Goal: Task Accomplishment & Management: Complete application form

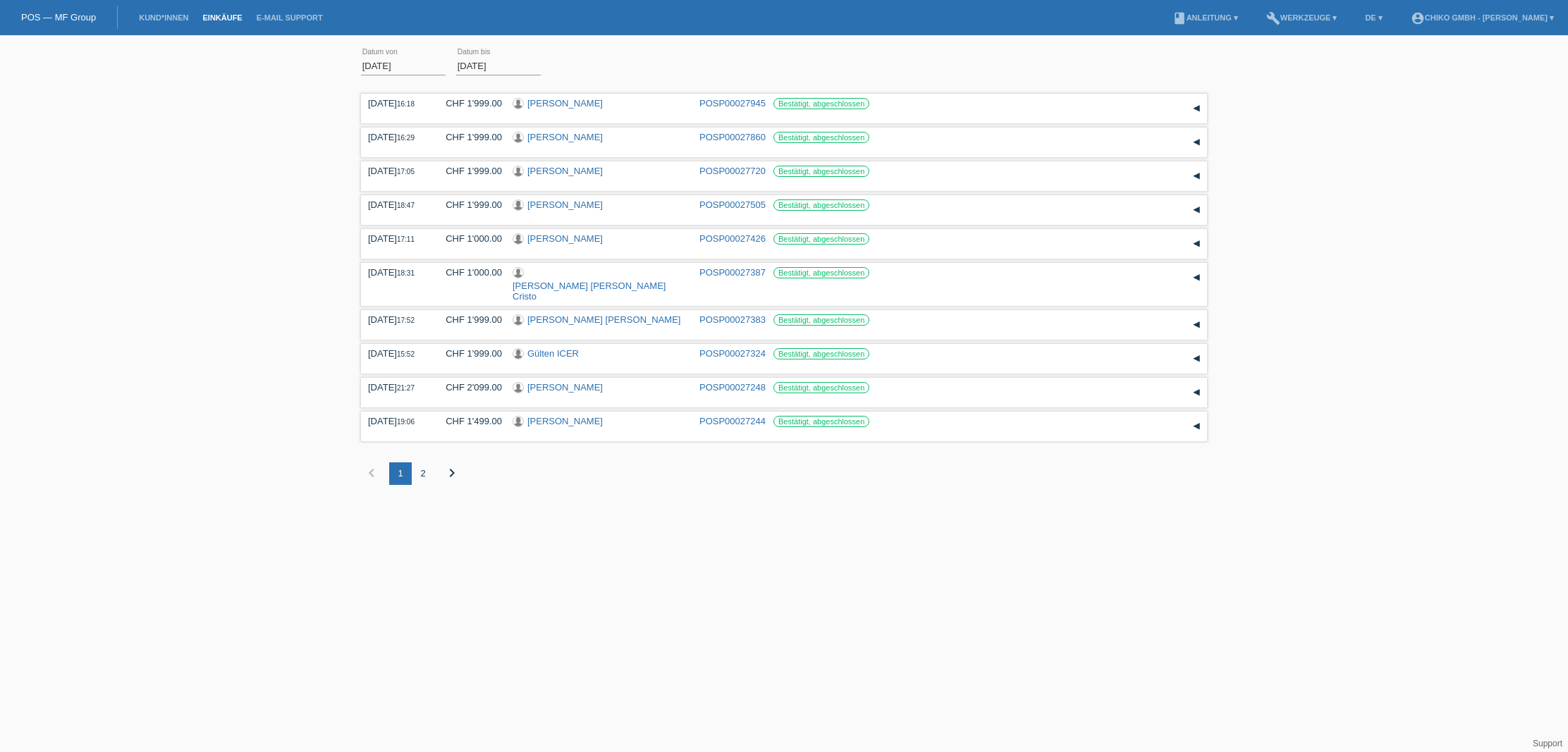
click at [421, 463] on div "2" at bounding box center [423, 474] width 22 height 22
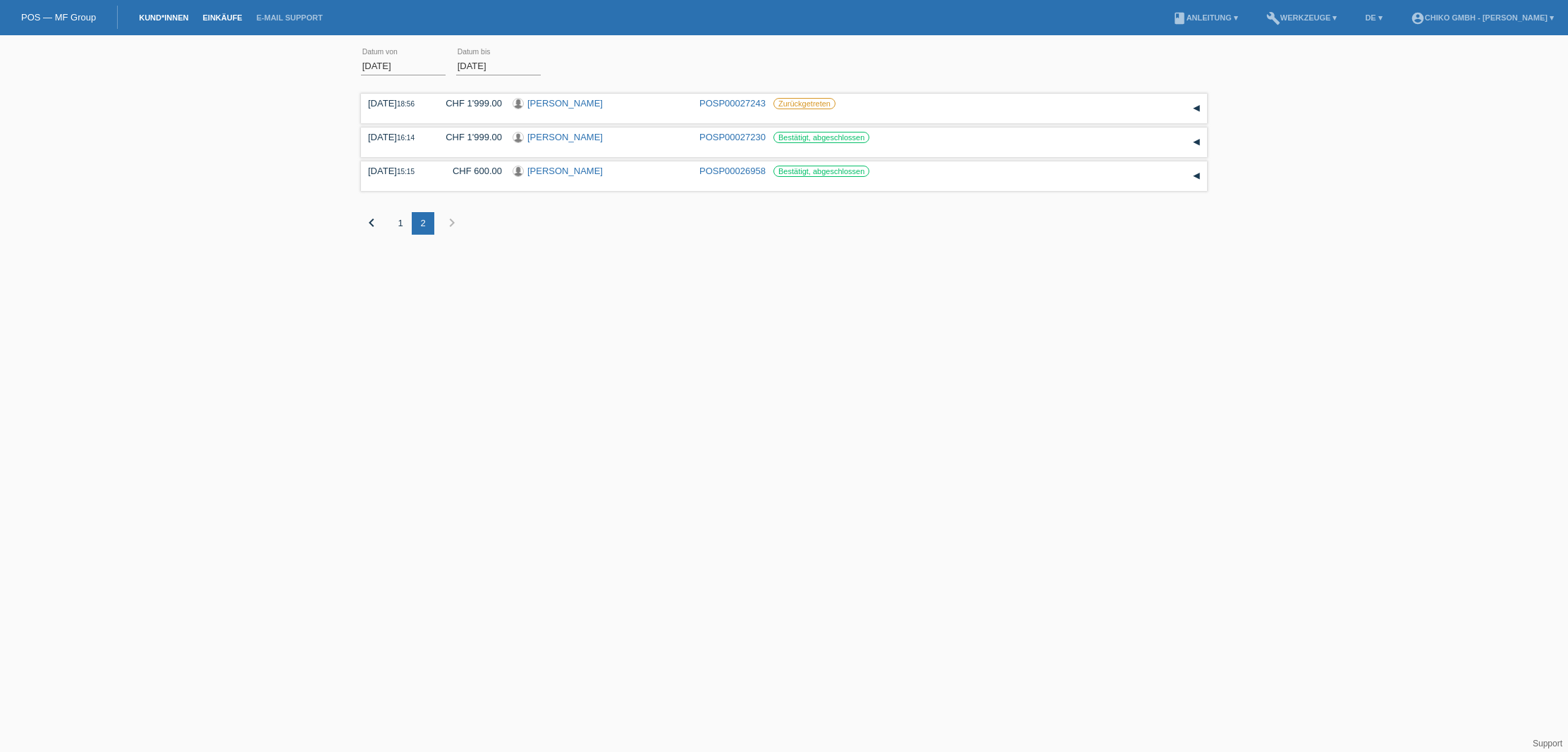
click at [155, 16] on link "Kund*innen" at bounding box center [164, 18] width 64 height 9
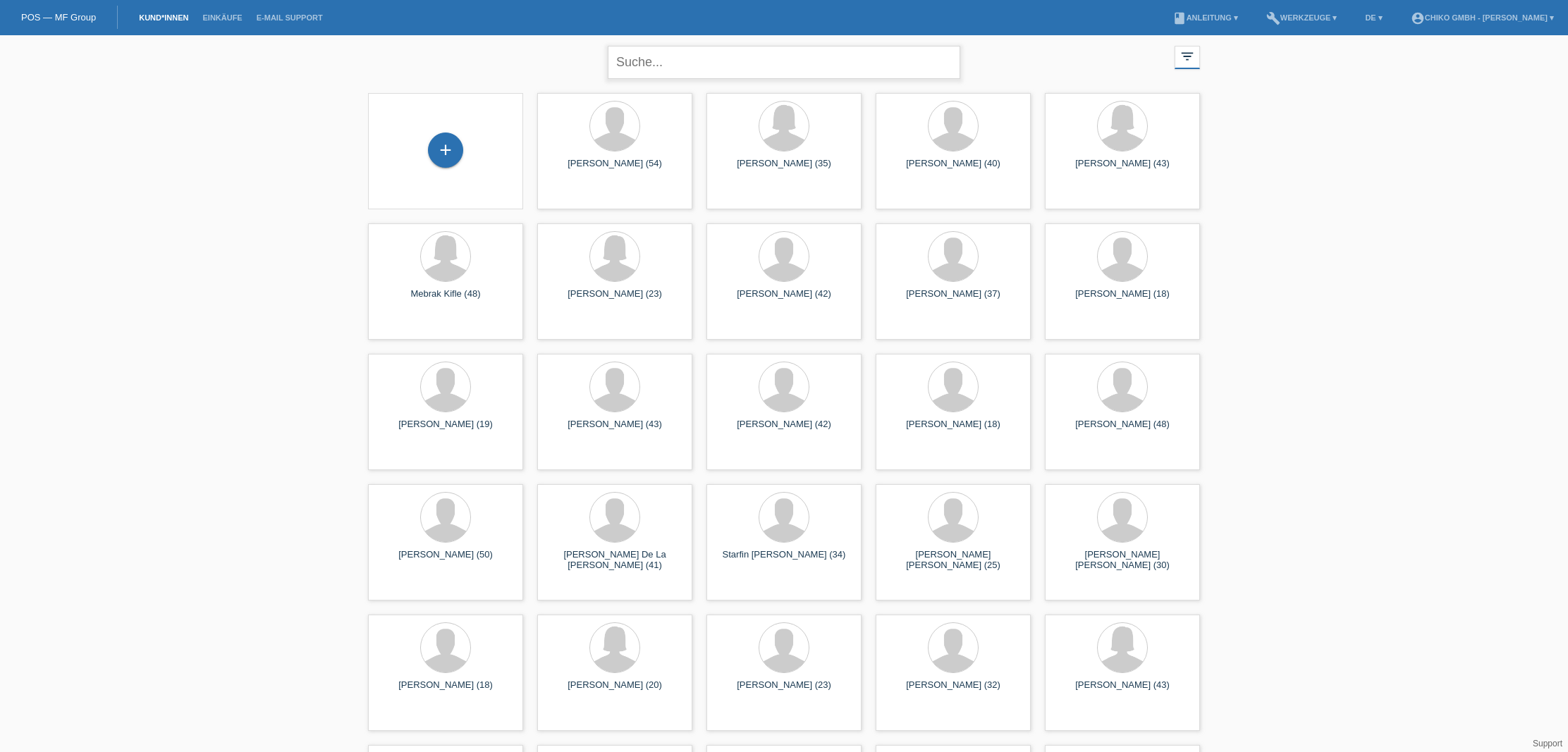
click at [715, 65] on input "text" at bounding box center [784, 63] width 353 height 33
click at [733, 63] on input "murat" at bounding box center [784, 63] width 353 height 33
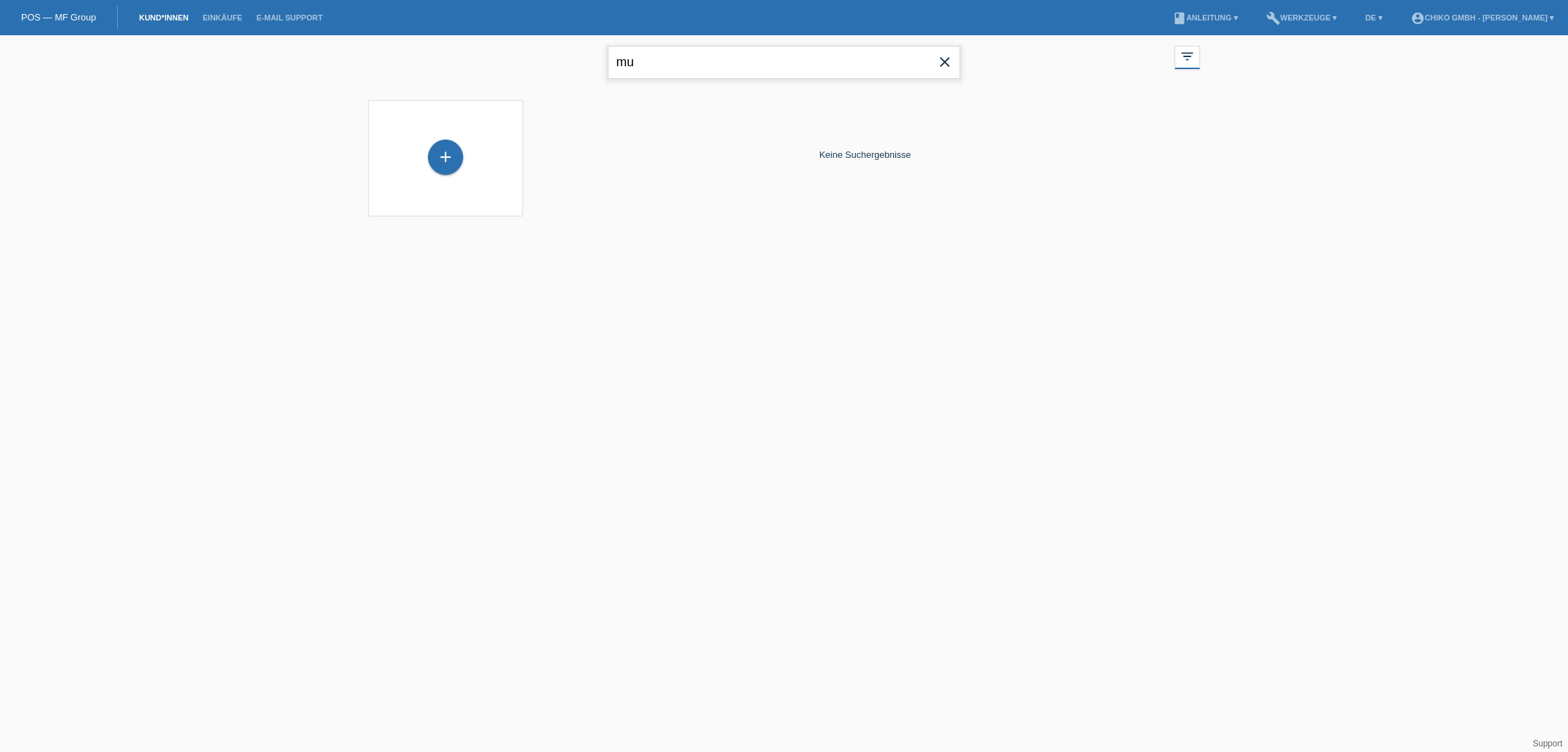
type input "m"
drag, startPoint x: 204, startPoint y: 160, endPoint x: 231, endPoint y: 141, distance: 33.0
click at [205, 160] on div "close filter_list view_module Alle Kund*innen anzeigen star Markierte Kund*inne…" at bounding box center [784, 135] width 1568 height 199
click at [217, 14] on link "Einkäufe" at bounding box center [221, 18] width 53 height 9
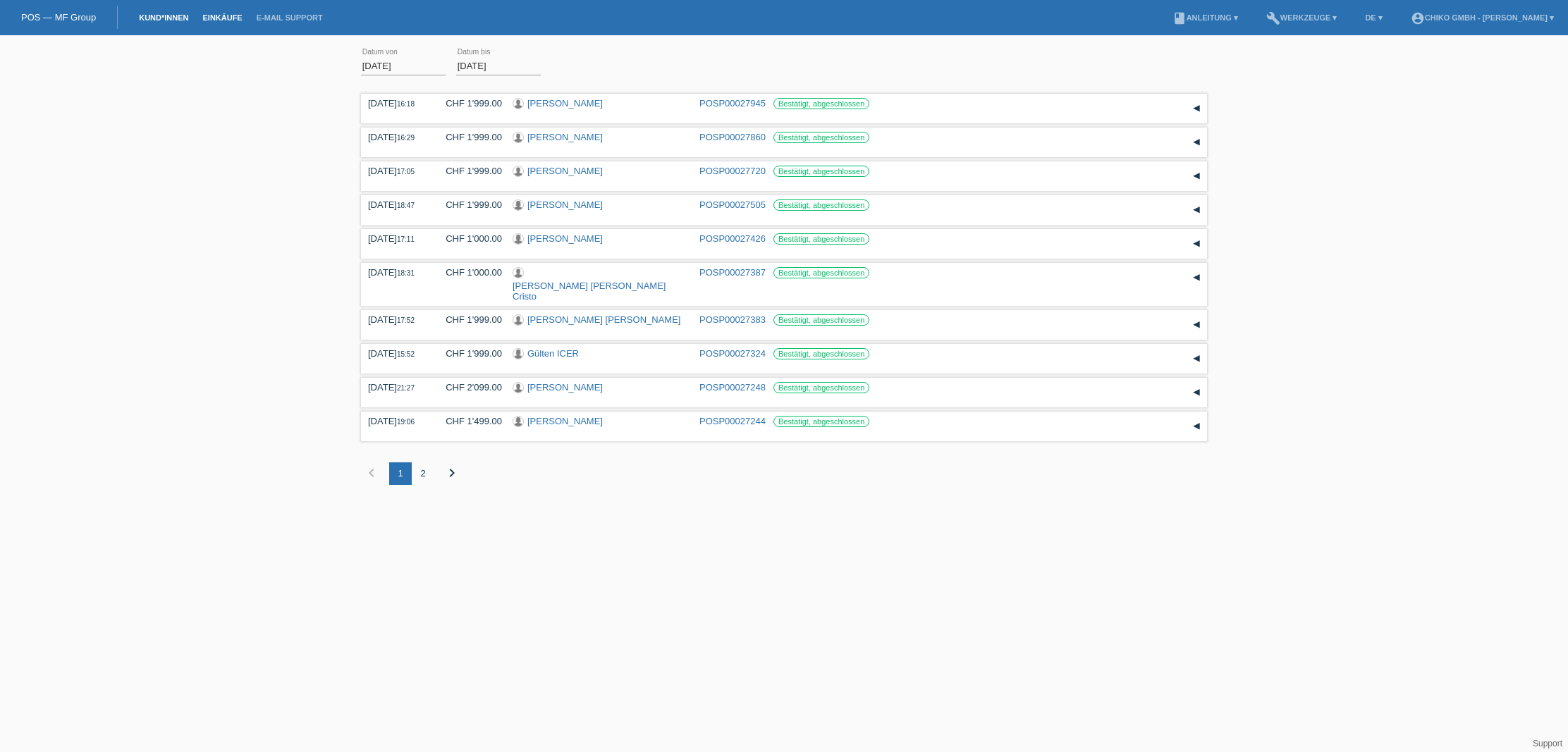
click at [147, 14] on link "Kund*innen" at bounding box center [164, 18] width 64 height 9
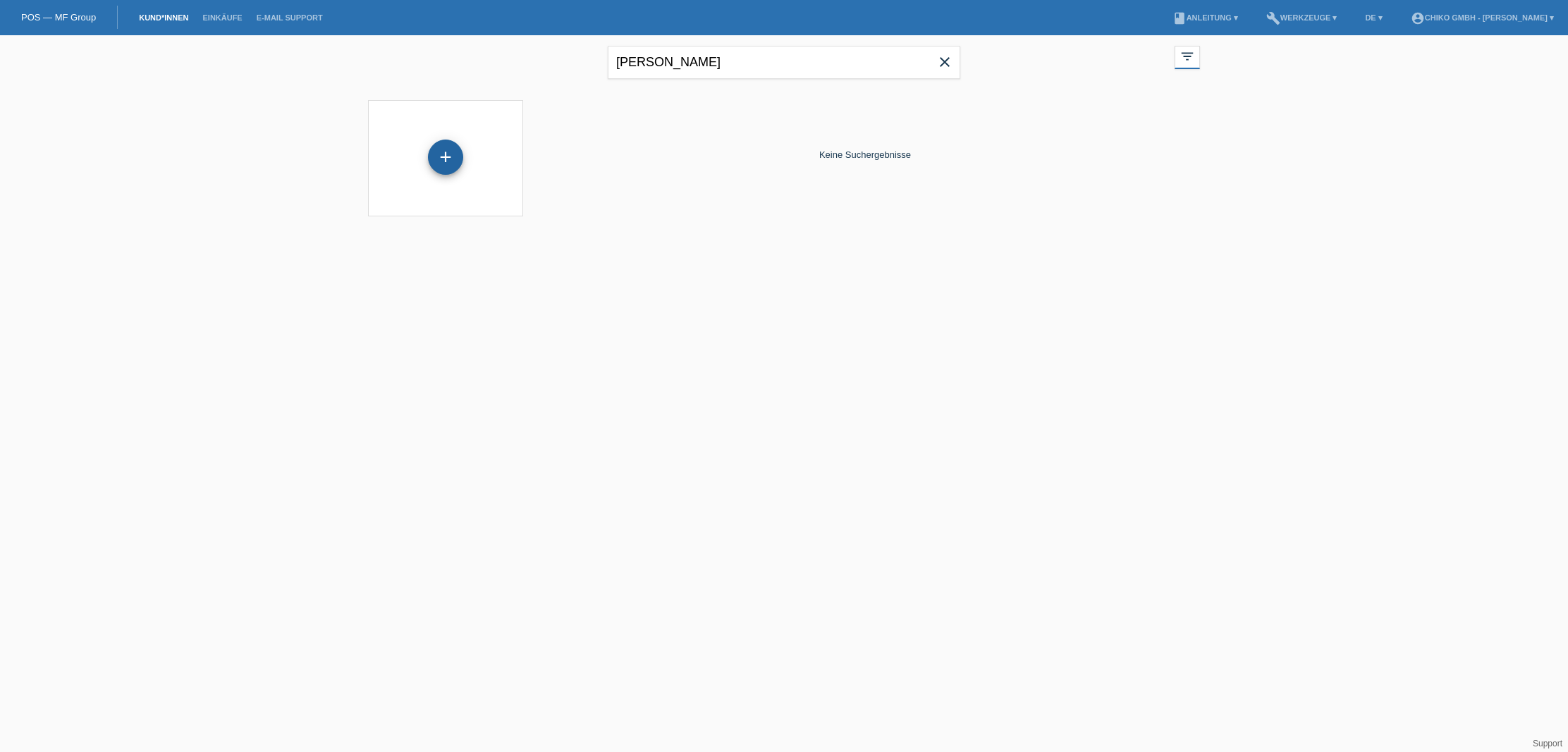
click at [445, 152] on div "+" at bounding box center [445, 157] width 35 height 35
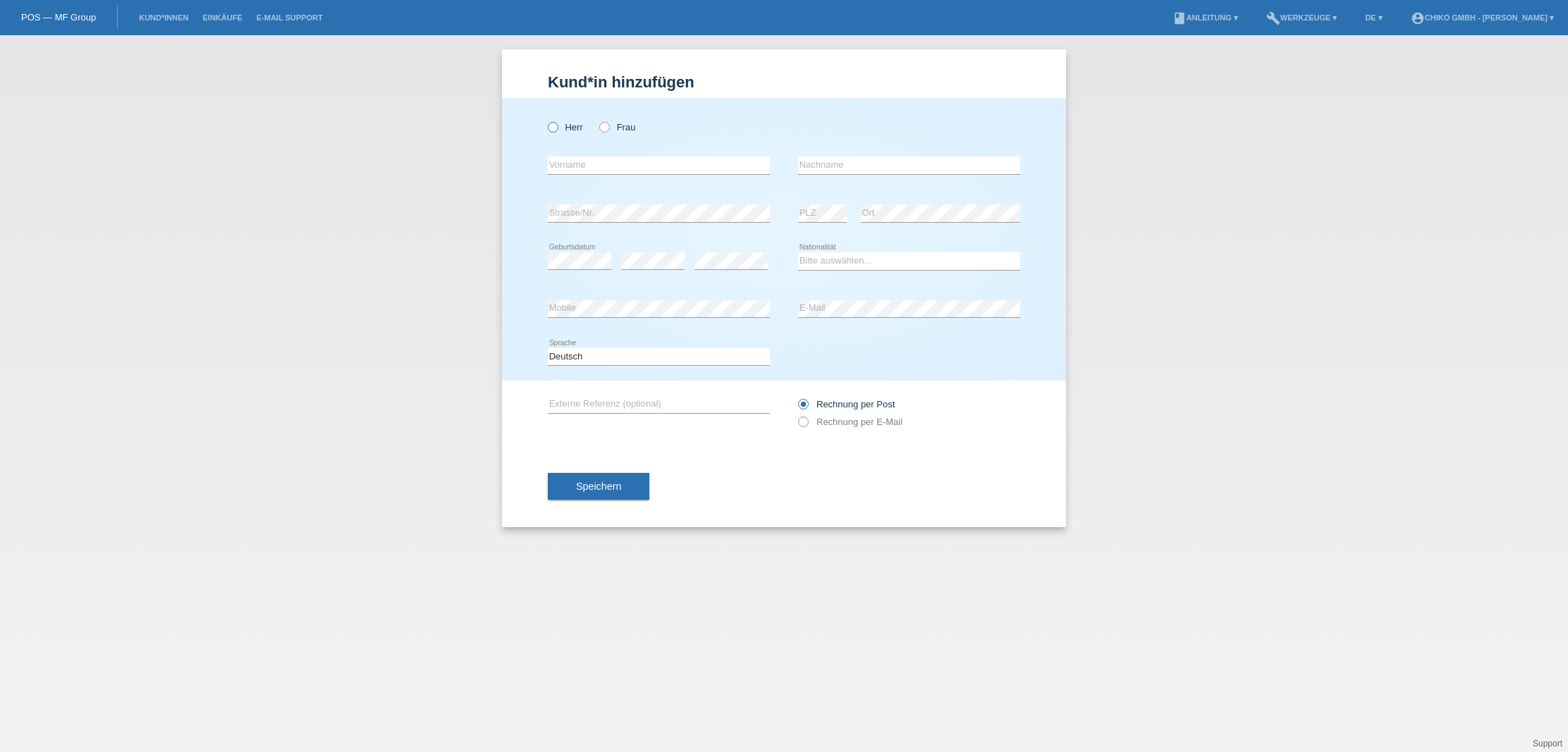
click at [546, 119] on icon at bounding box center [546, 119] width 0 height 0
click at [555, 127] on input "Herr" at bounding box center [553, 127] width 10 height 10
radio input "true"
type input "Murat"
type input "Ucan"
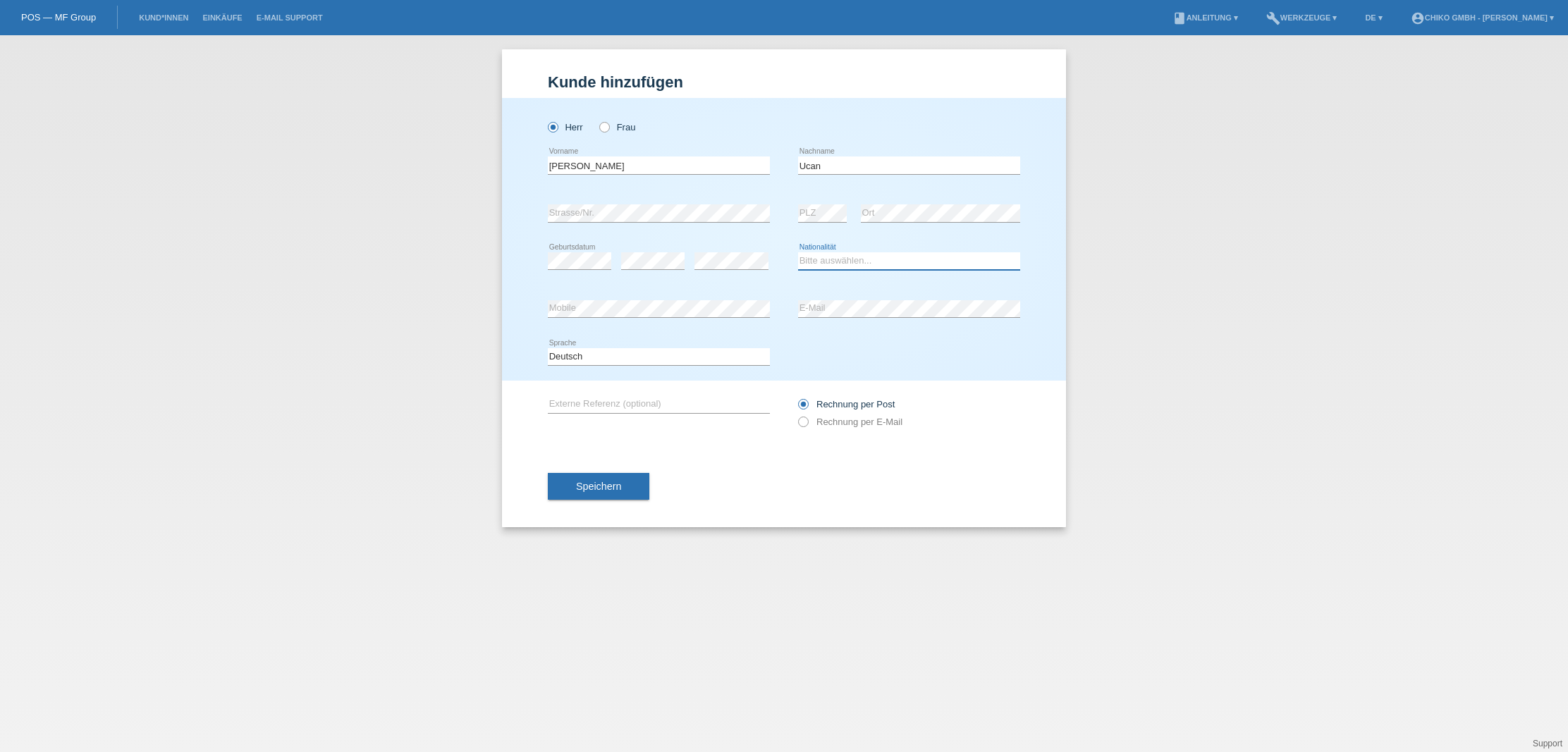
select select "CH"
click at [613, 486] on span "Speichern" at bounding box center [598, 487] width 45 height 11
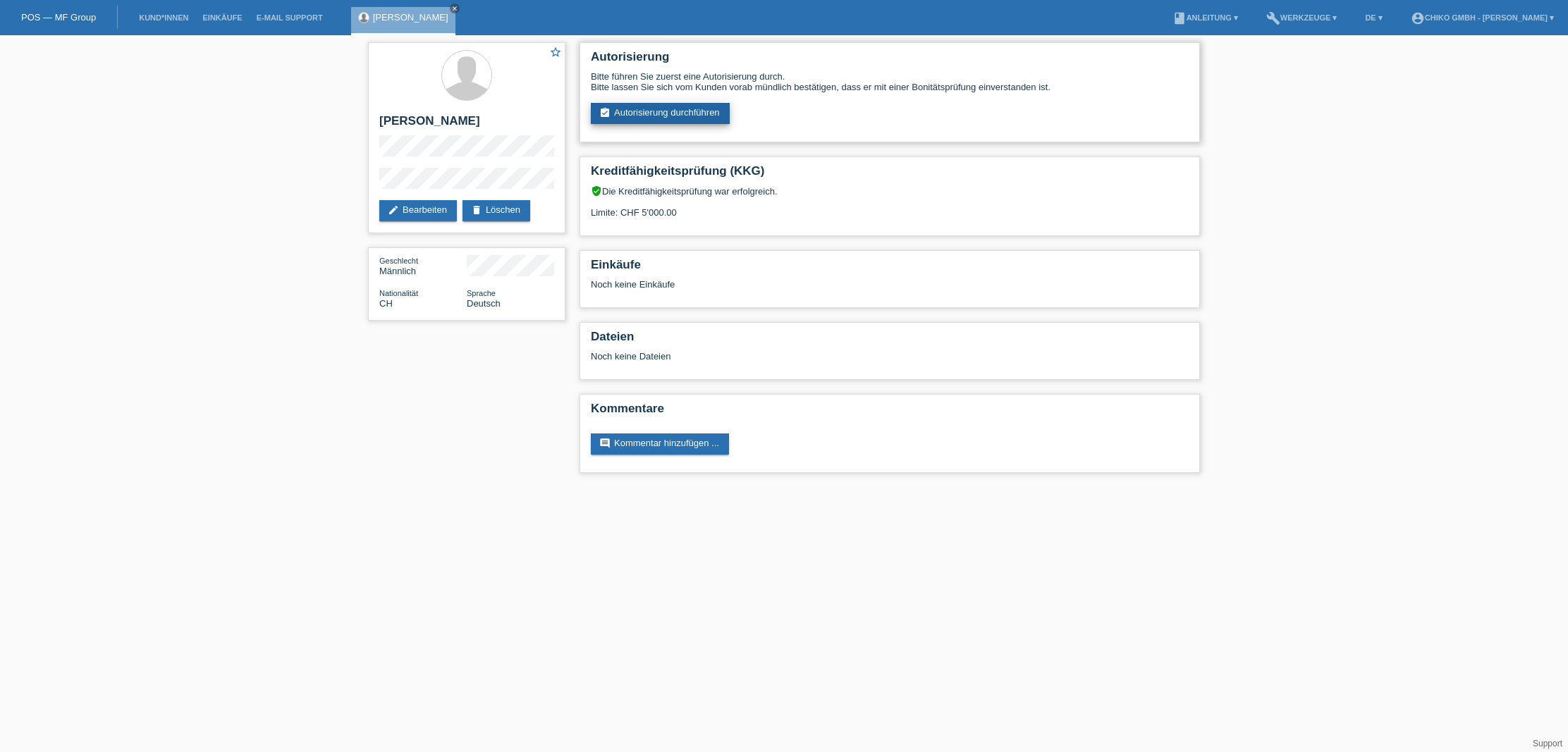
click at [680, 108] on link "assignment_turned_in Autorisierung durchführen" at bounding box center [661, 113] width 139 height 22
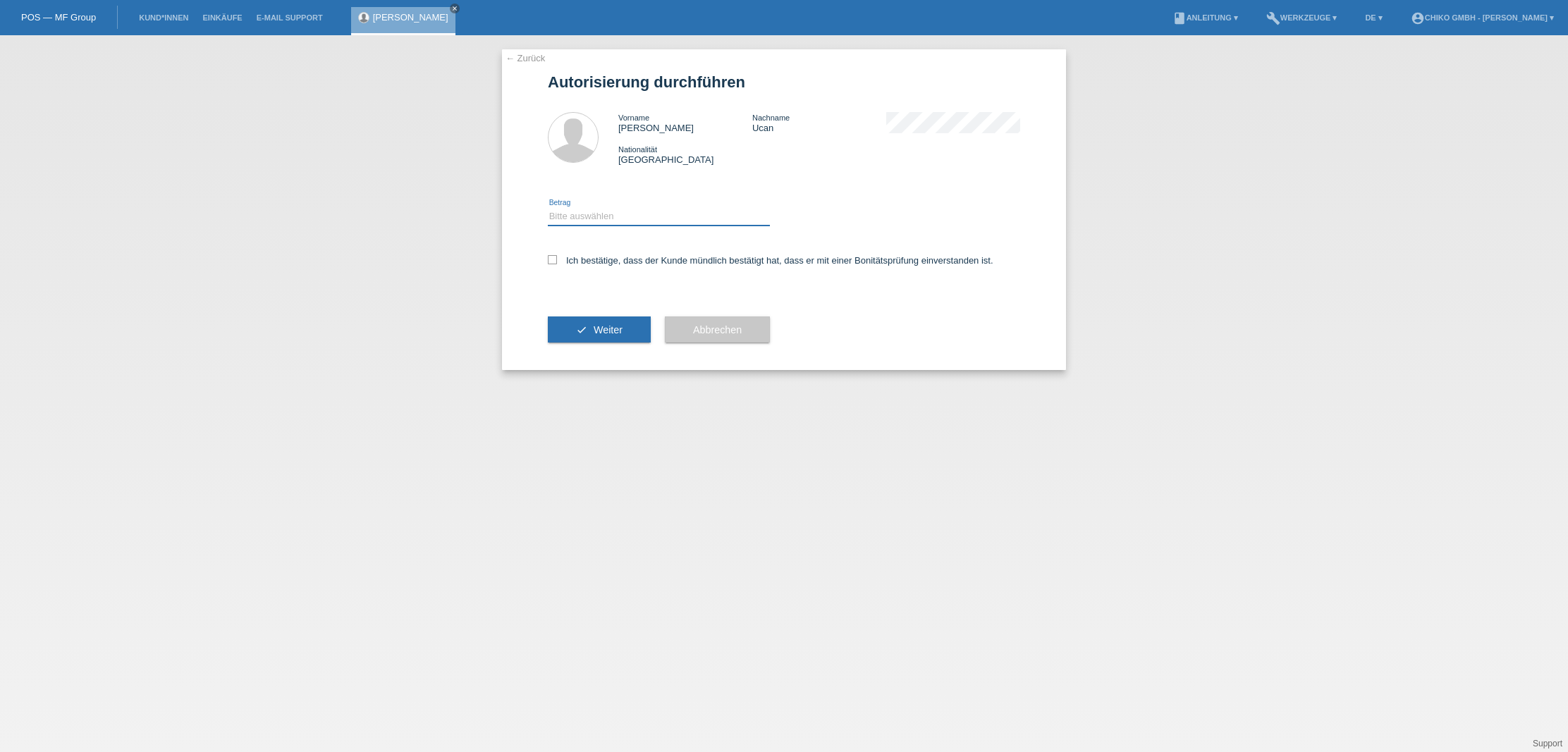
select select "2"
drag, startPoint x: 552, startPoint y: 260, endPoint x: 560, endPoint y: 268, distance: 11.3
click at [554, 260] on icon at bounding box center [553, 260] width 10 height 10
click at [554, 260] on input "Ich bestätige, dass der Kunde mündlich bestätigt hat, dass er mit einer Bonität…" at bounding box center [553, 260] width 10 height 10
checkbox input "true"
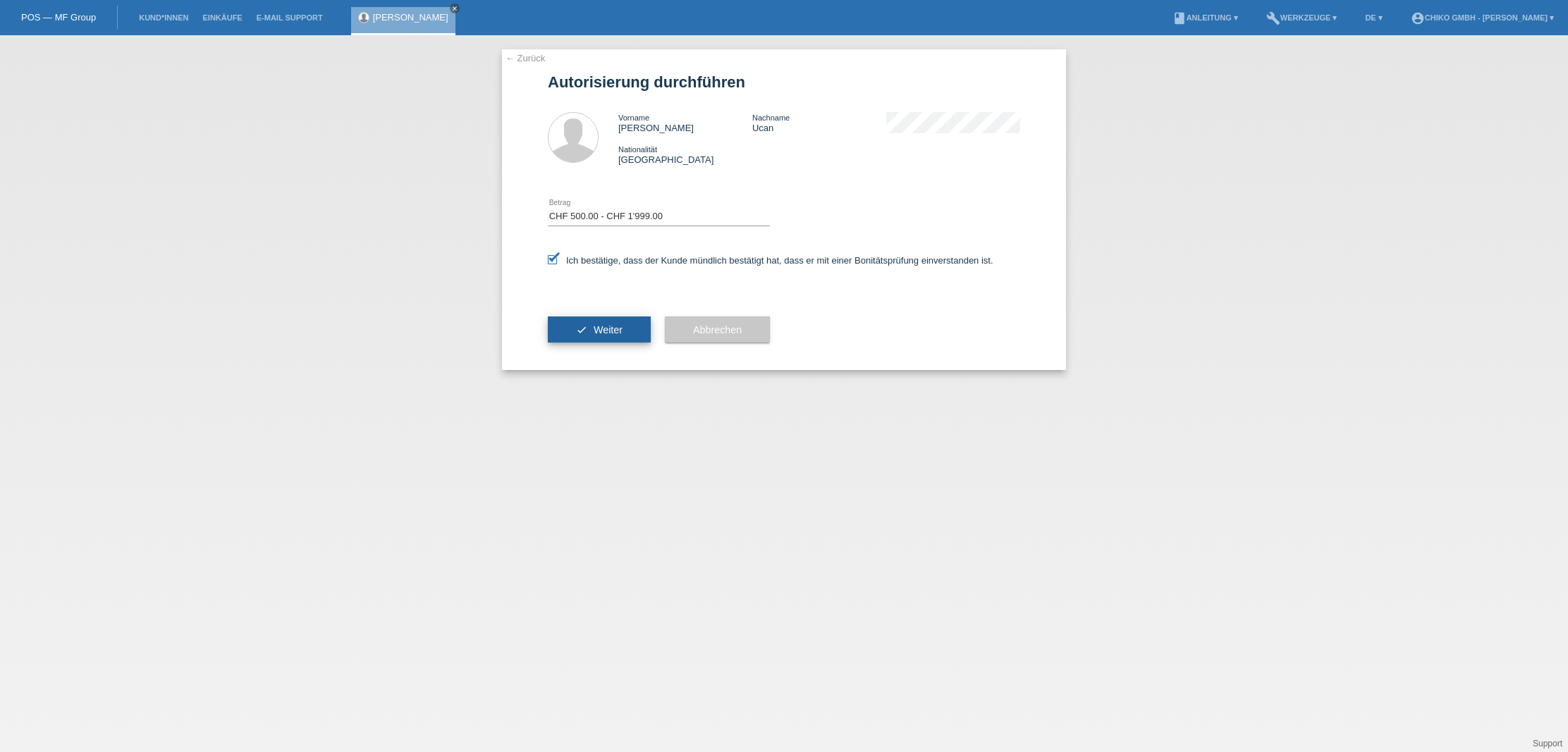
scroll to position [0, 1]
click at [598, 330] on span "Weiter" at bounding box center [608, 330] width 29 height 11
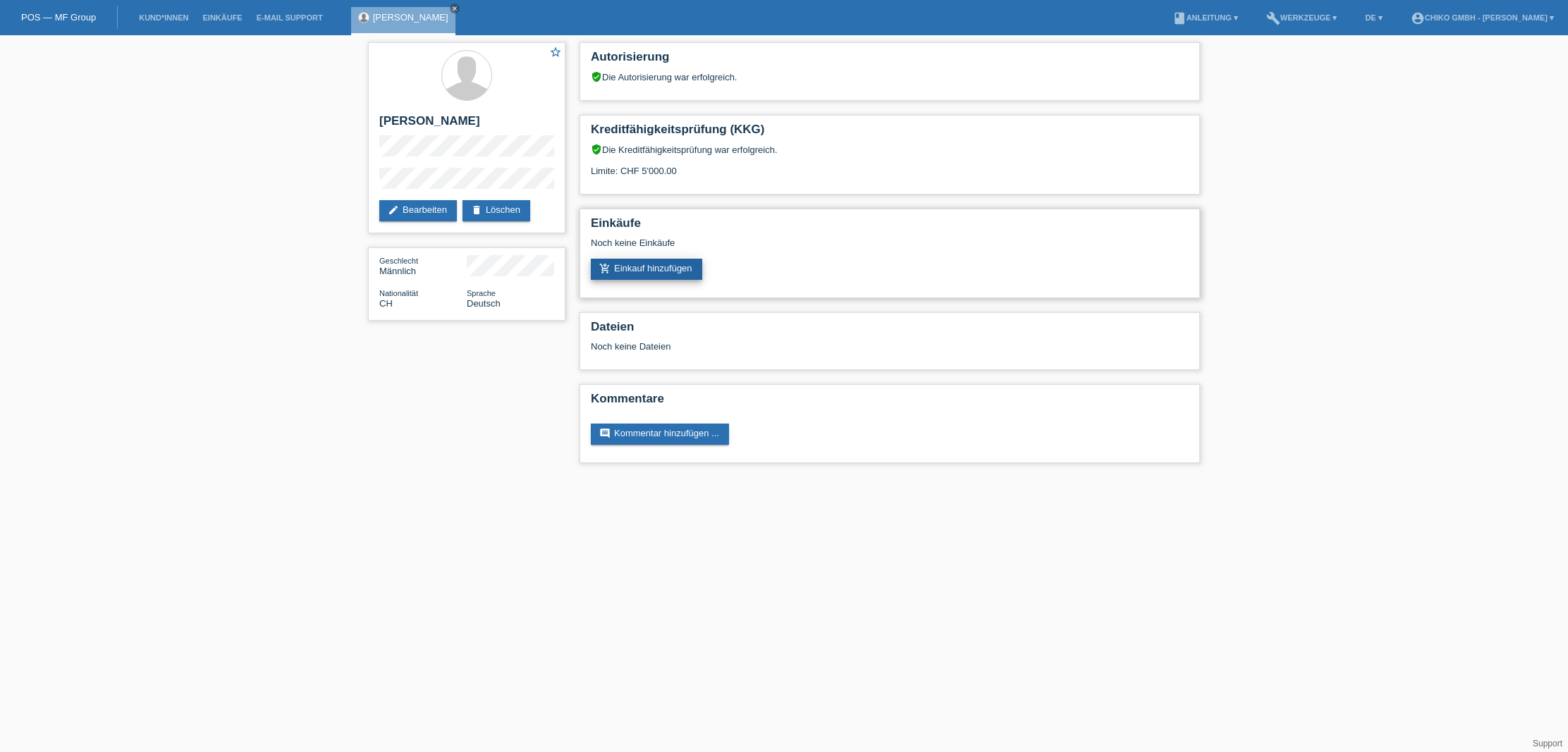
scroll to position [2, 1]
click at [665, 267] on link "add_shopping_cart Einkauf hinzufügen" at bounding box center [647, 269] width 112 height 22
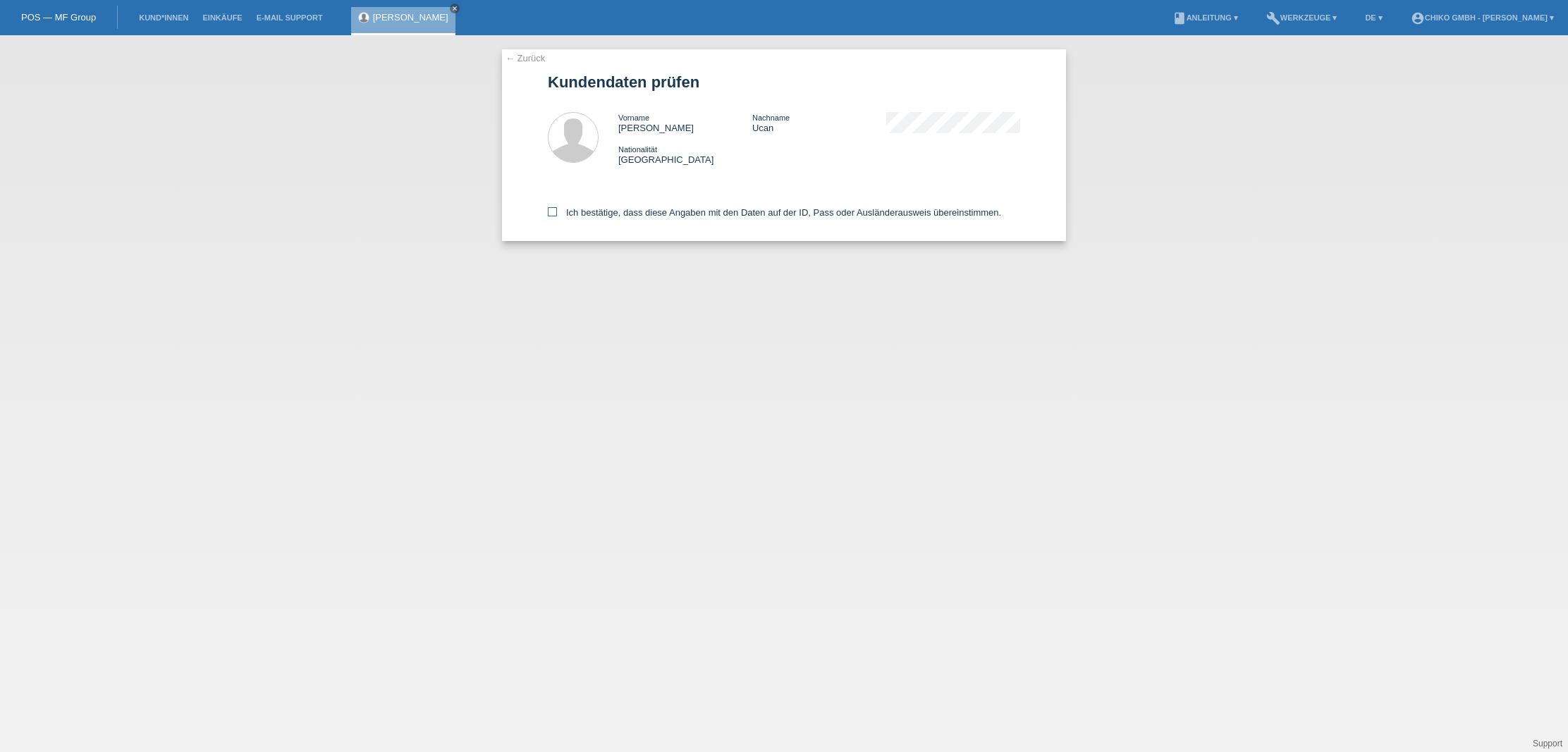
click at [596, 213] on label "Ich bestätige, dass diese Angaben mit den Daten auf der ID, Pass oder Ausländer…" at bounding box center [774, 212] width 453 height 10
click at [557, 213] on input "Ich bestätige, dass diese Angaben mit den Daten auf der ID, Pass oder Ausländer…" at bounding box center [553, 212] width 10 height 10
checkbox input "true"
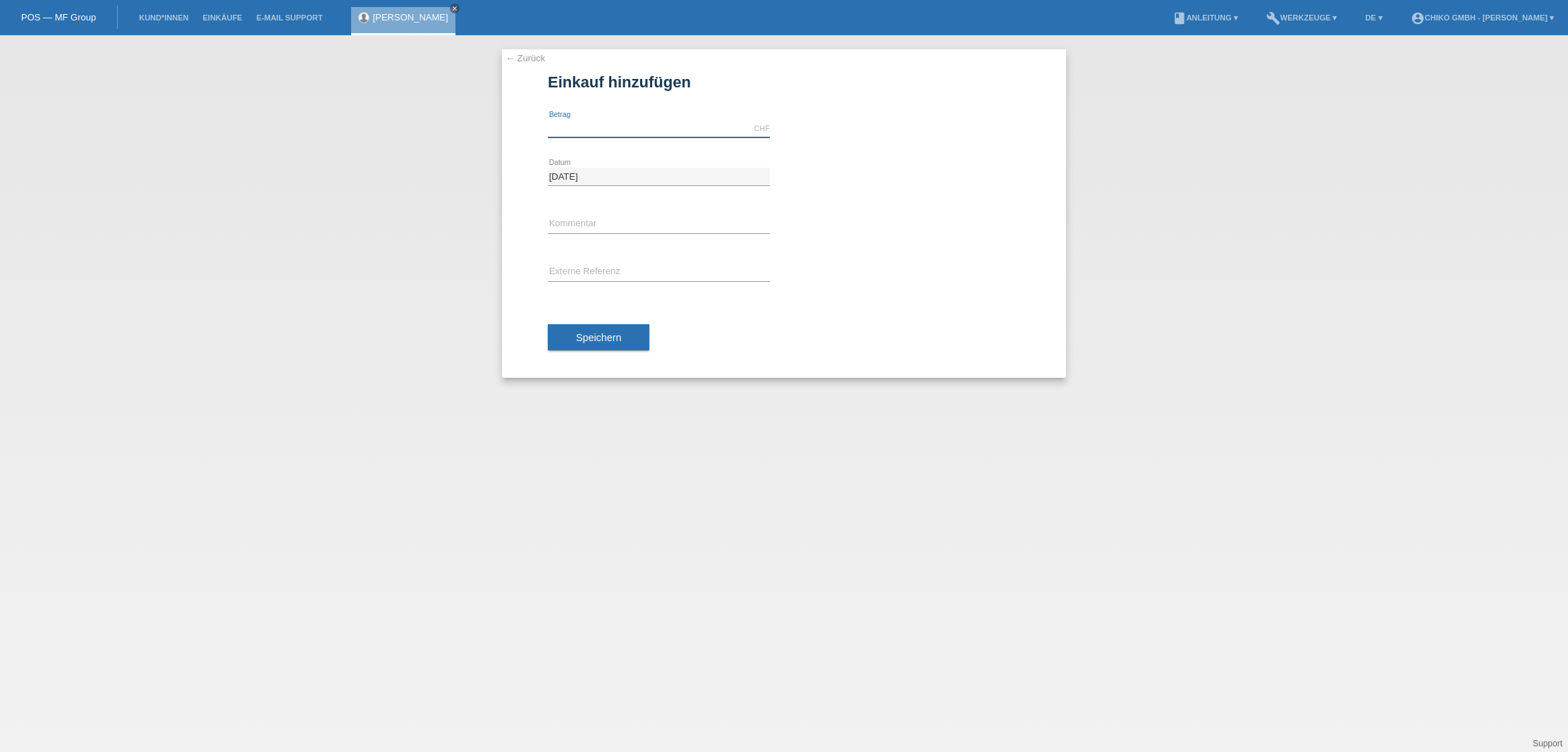
click at [602, 135] on input "text" at bounding box center [659, 128] width 222 height 18
type input "1999.00"
click at [866, 302] on div "Speichern" at bounding box center [784, 338] width 472 height 82
click at [621, 337] on span "Speichern" at bounding box center [598, 338] width 45 height 11
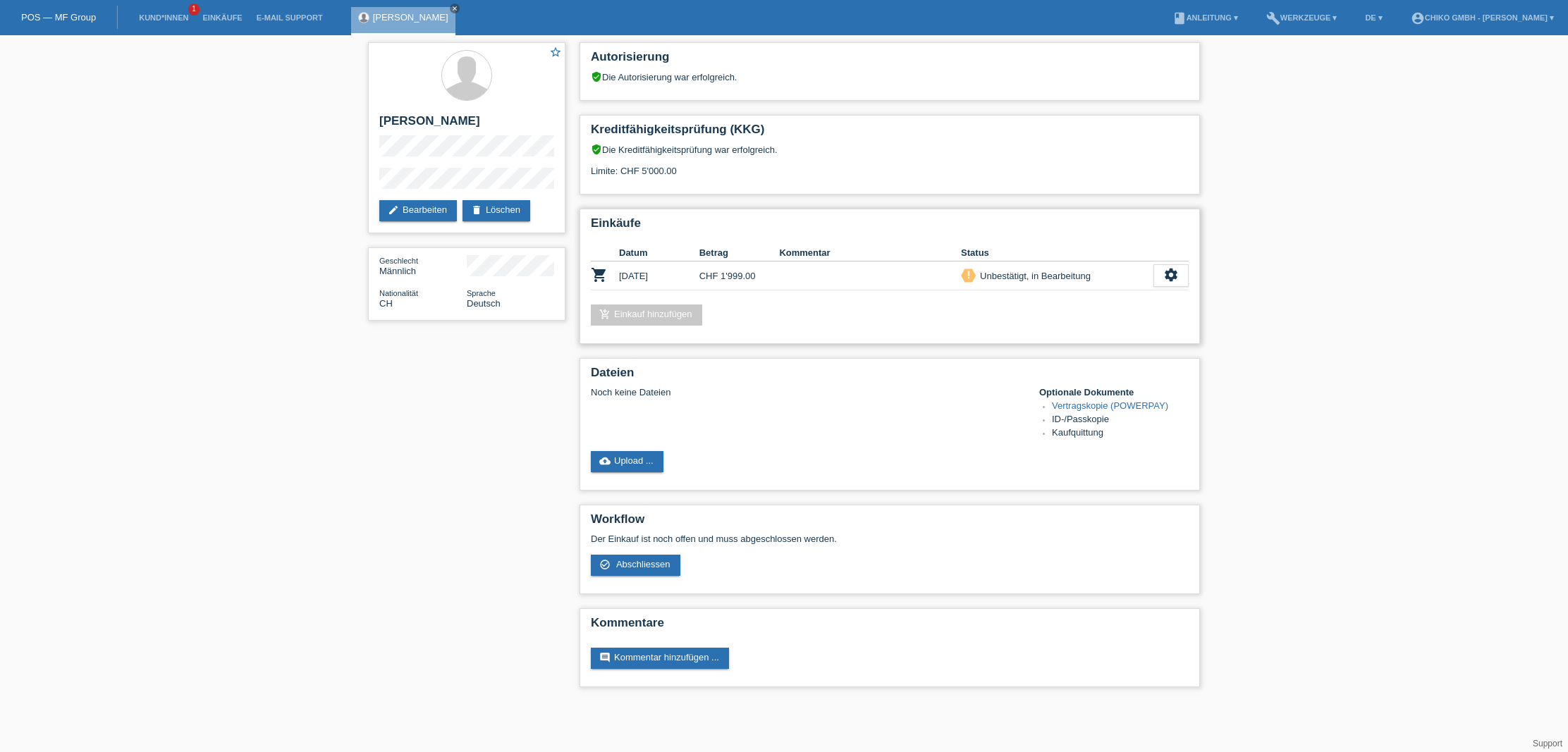
click at [655, 311] on link "add_shopping_cart Einkauf hinzufügen" at bounding box center [647, 315] width 112 height 22
click at [1173, 284] on div "settings" at bounding box center [1171, 276] width 35 height 22
click at [1083, 364] on span "Vertrag herunterladen" at bounding box center [1075, 361] width 93 height 17
